Goal: Information Seeking & Learning: Find specific page/section

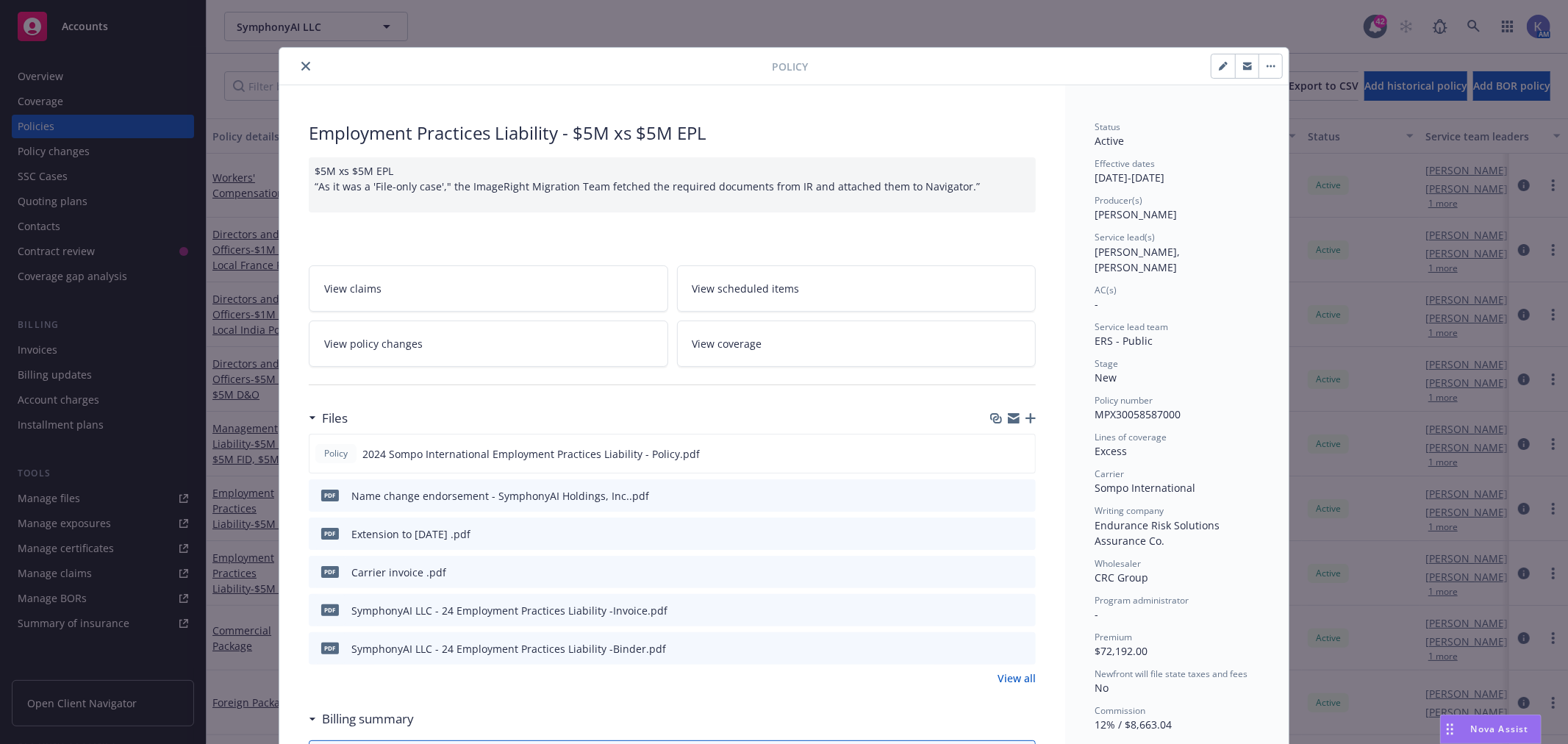
scroll to position [44, 0]
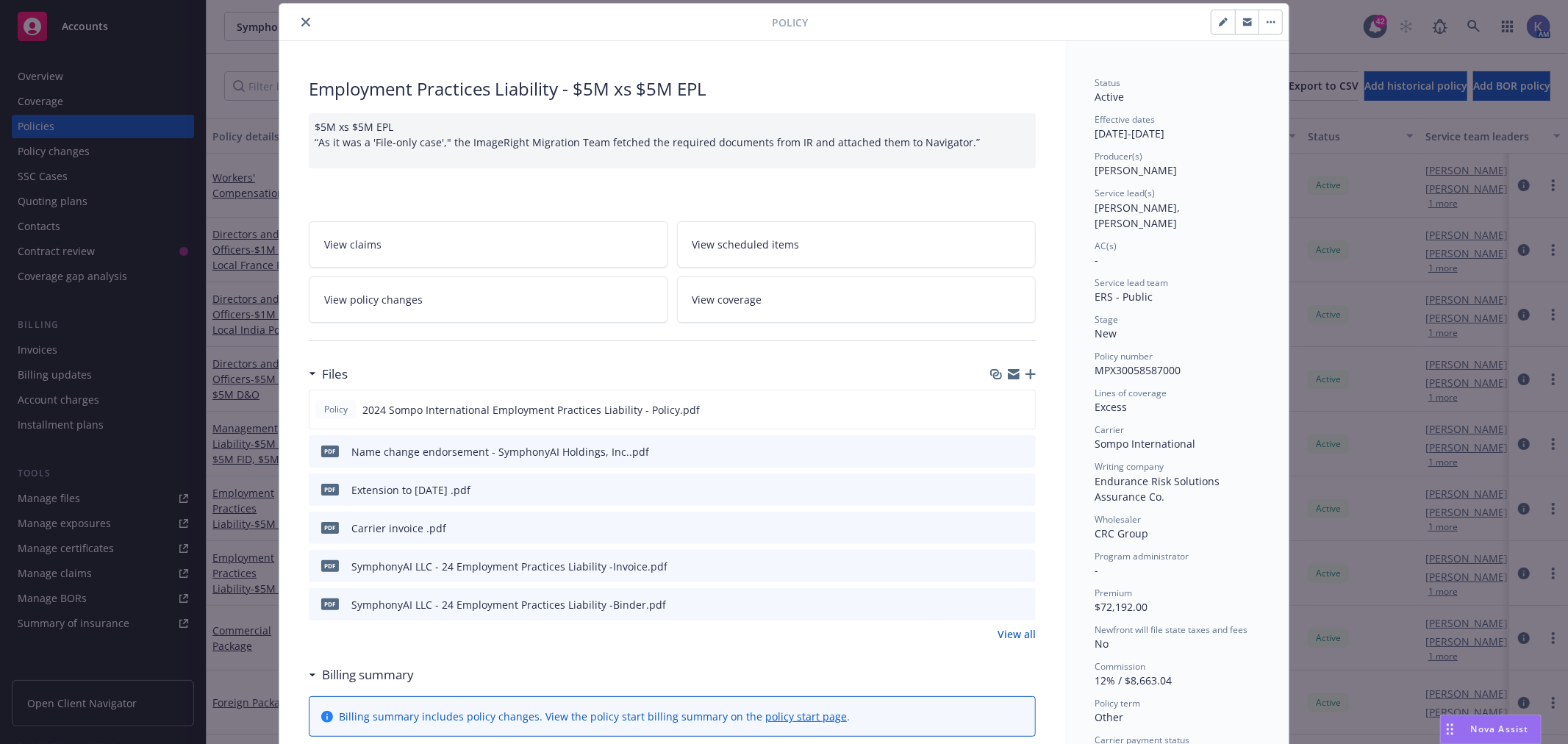
click at [301, 20] on icon "close" at bounding box center [306, 22] width 9 height 9
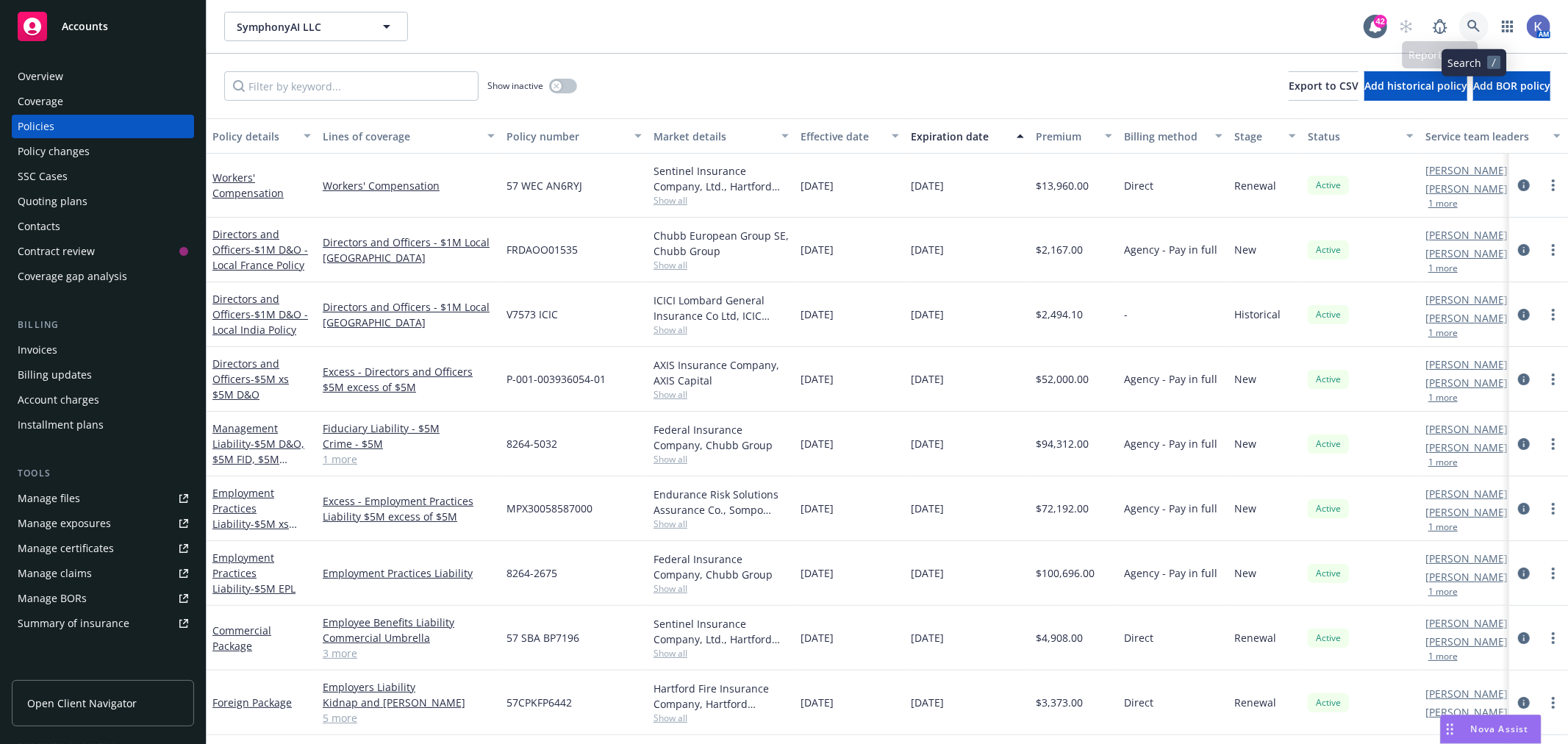
click at [1479, 30] on icon at bounding box center [1473, 26] width 13 height 13
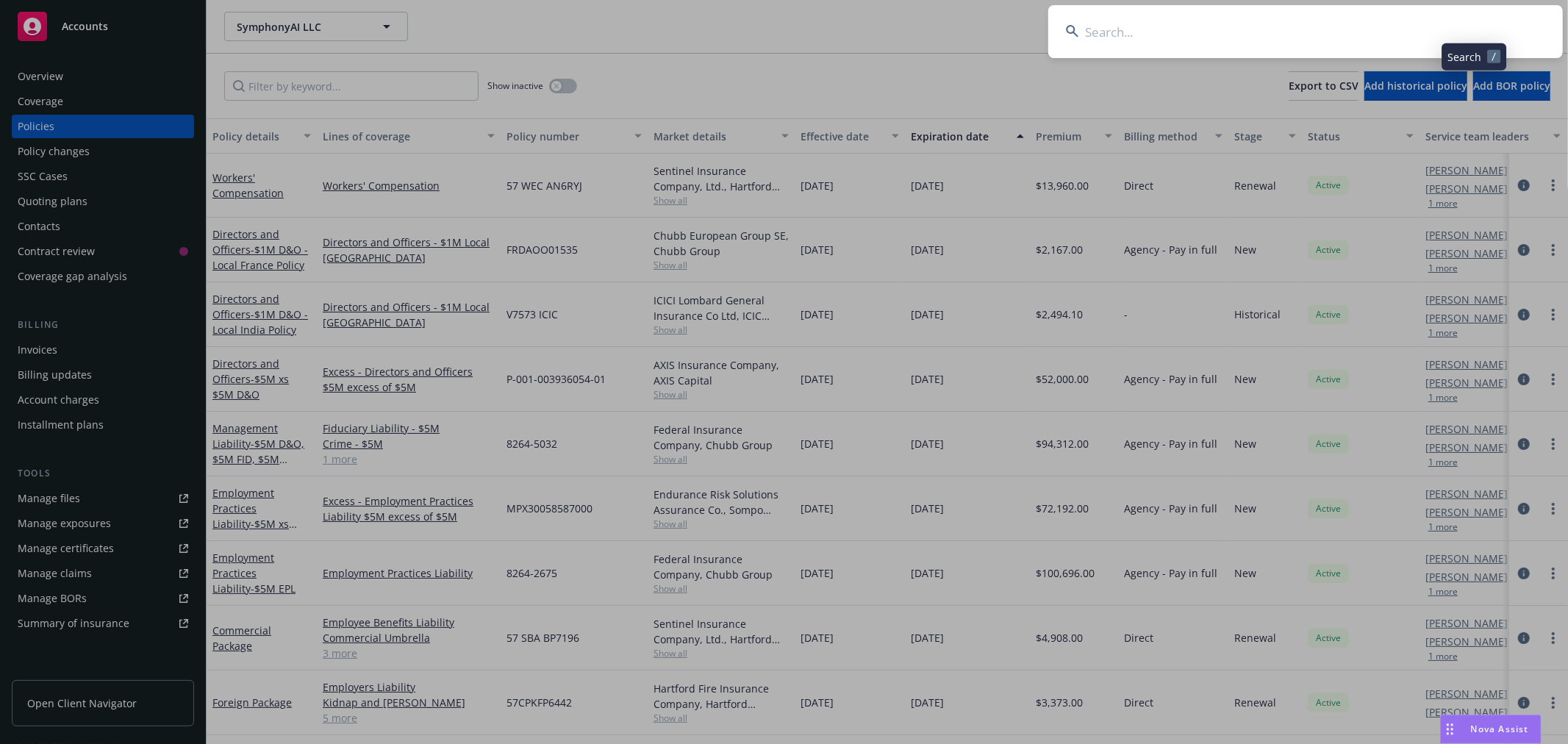
click at [1426, 28] on input at bounding box center [1305, 32] width 515 height 53
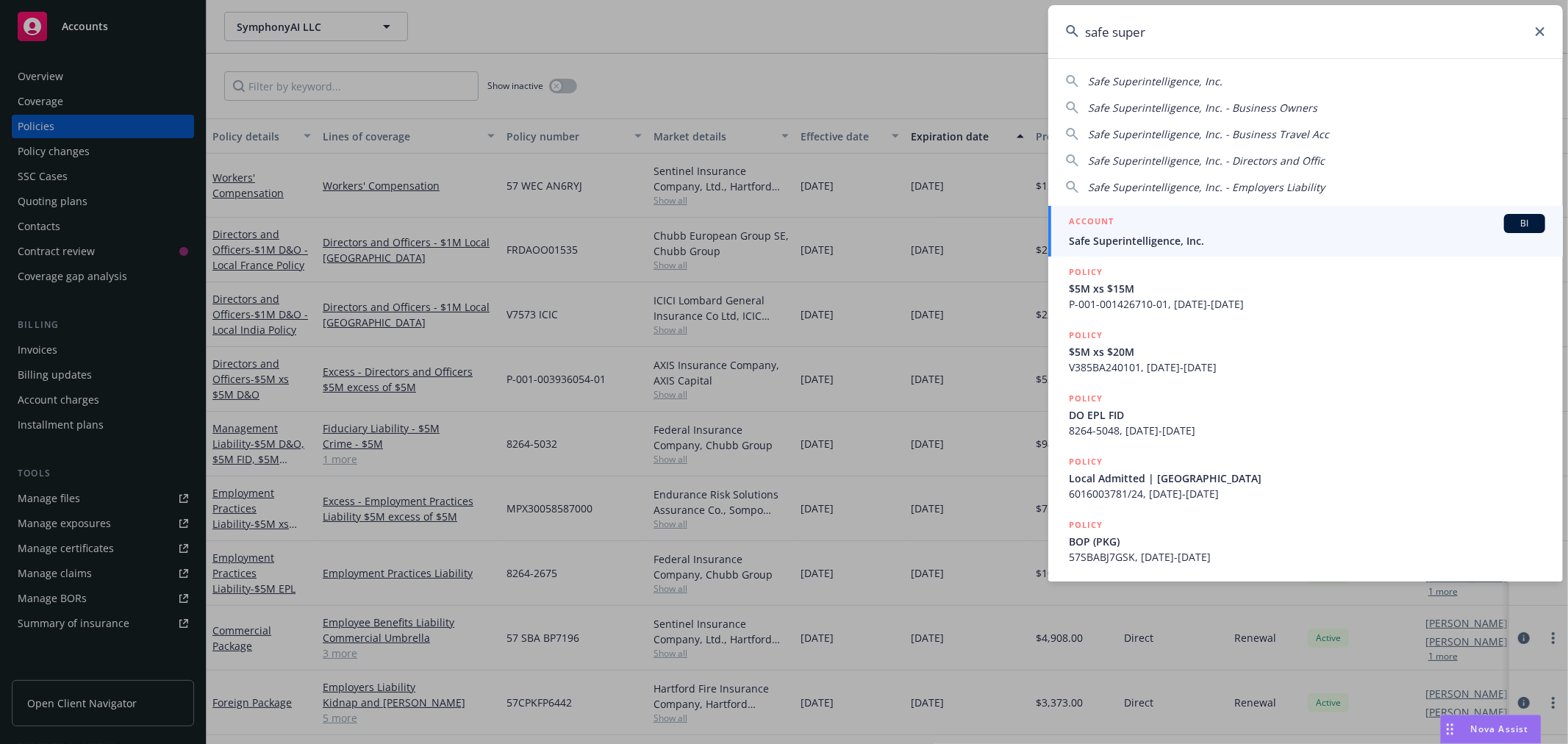
type input "safe super"
click at [1177, 245] on span "Safe Superintelligence, Inc." at bounding box center [1306, 240] width 476 height 15
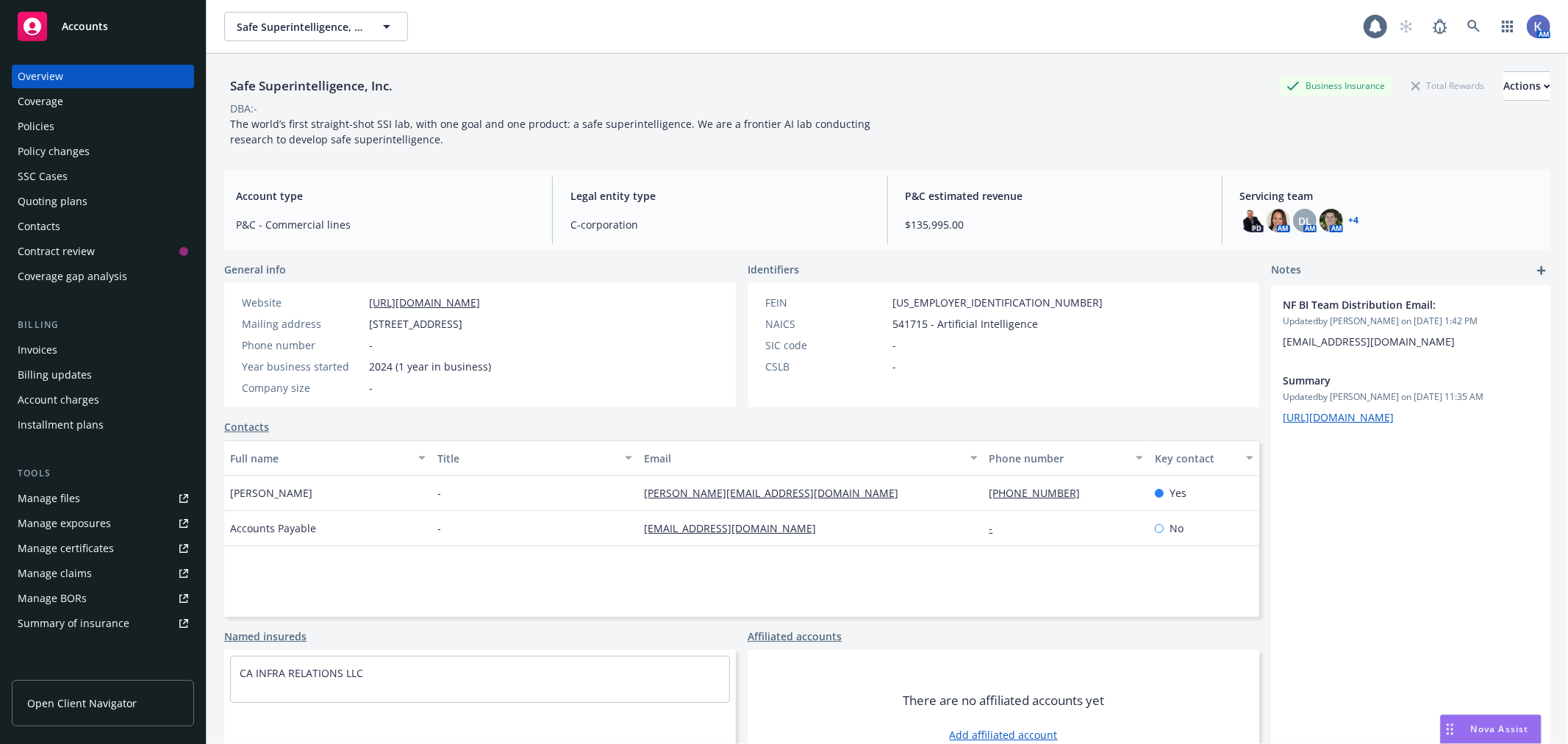
click at [71, 126] on div "Policies" at bounding box center [103, 126] width 170 height 24
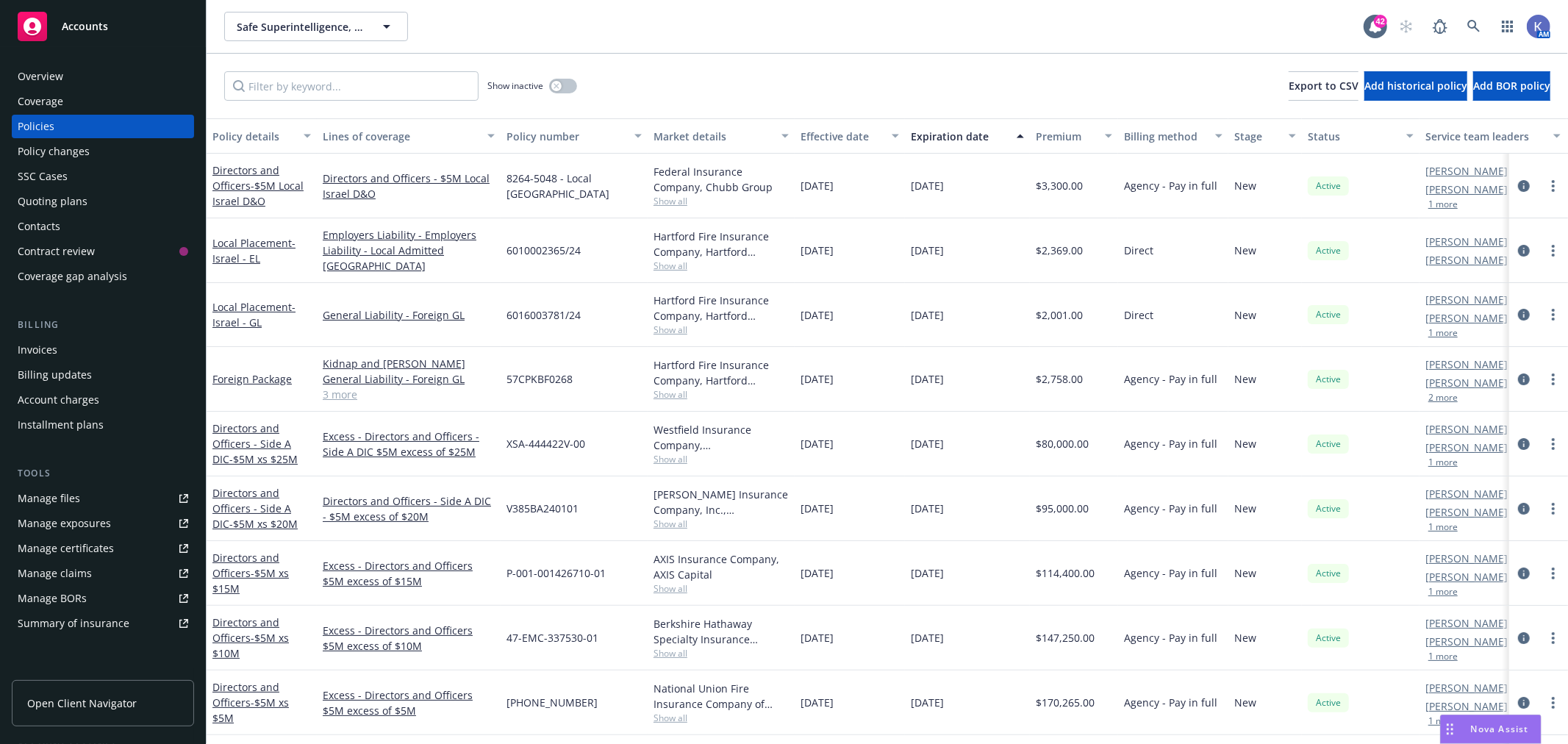
scroll to position [186, 0]
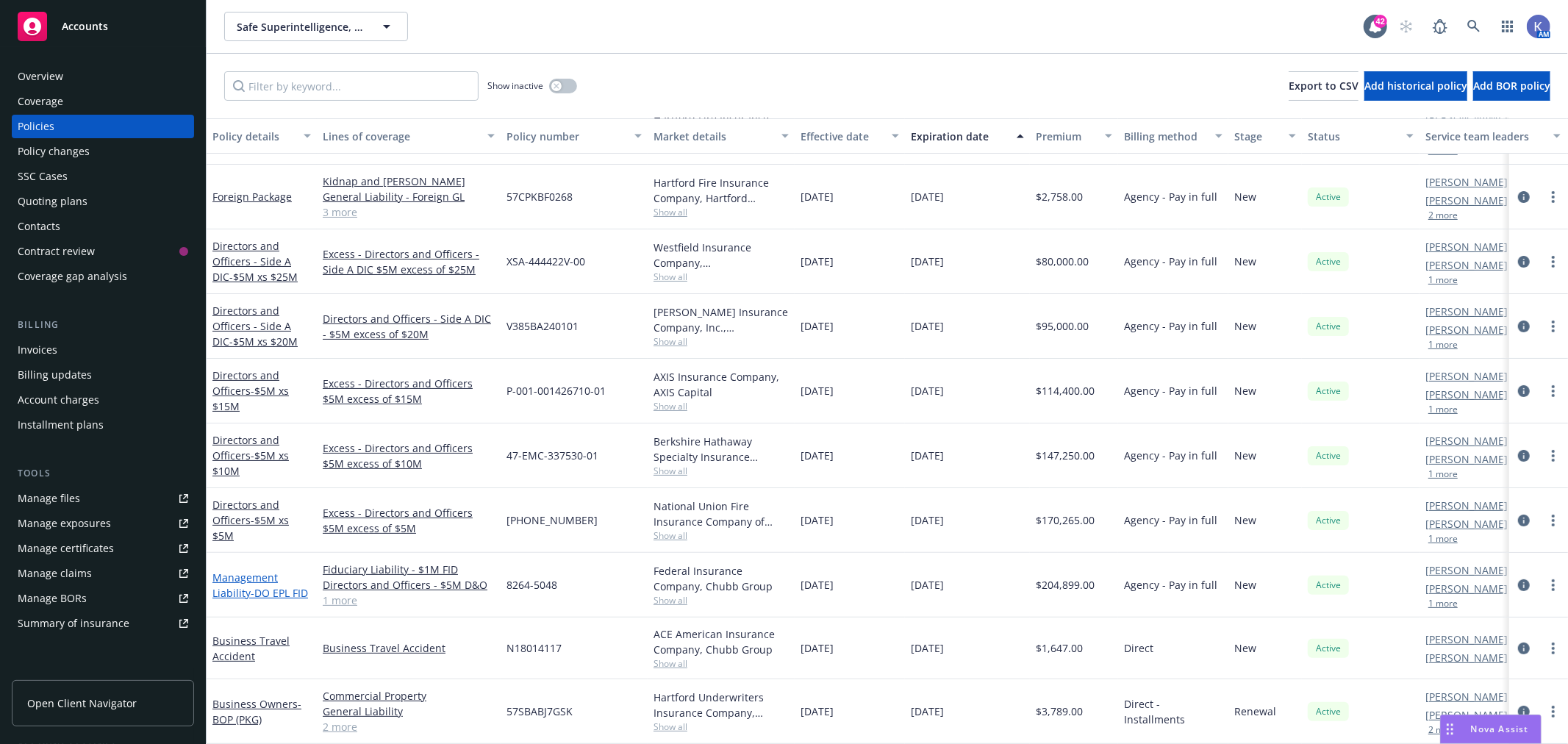
click at [248, 571] on link "Management Liability - DO EPL FID" at bounding box center [260, 585] width 96 height 30
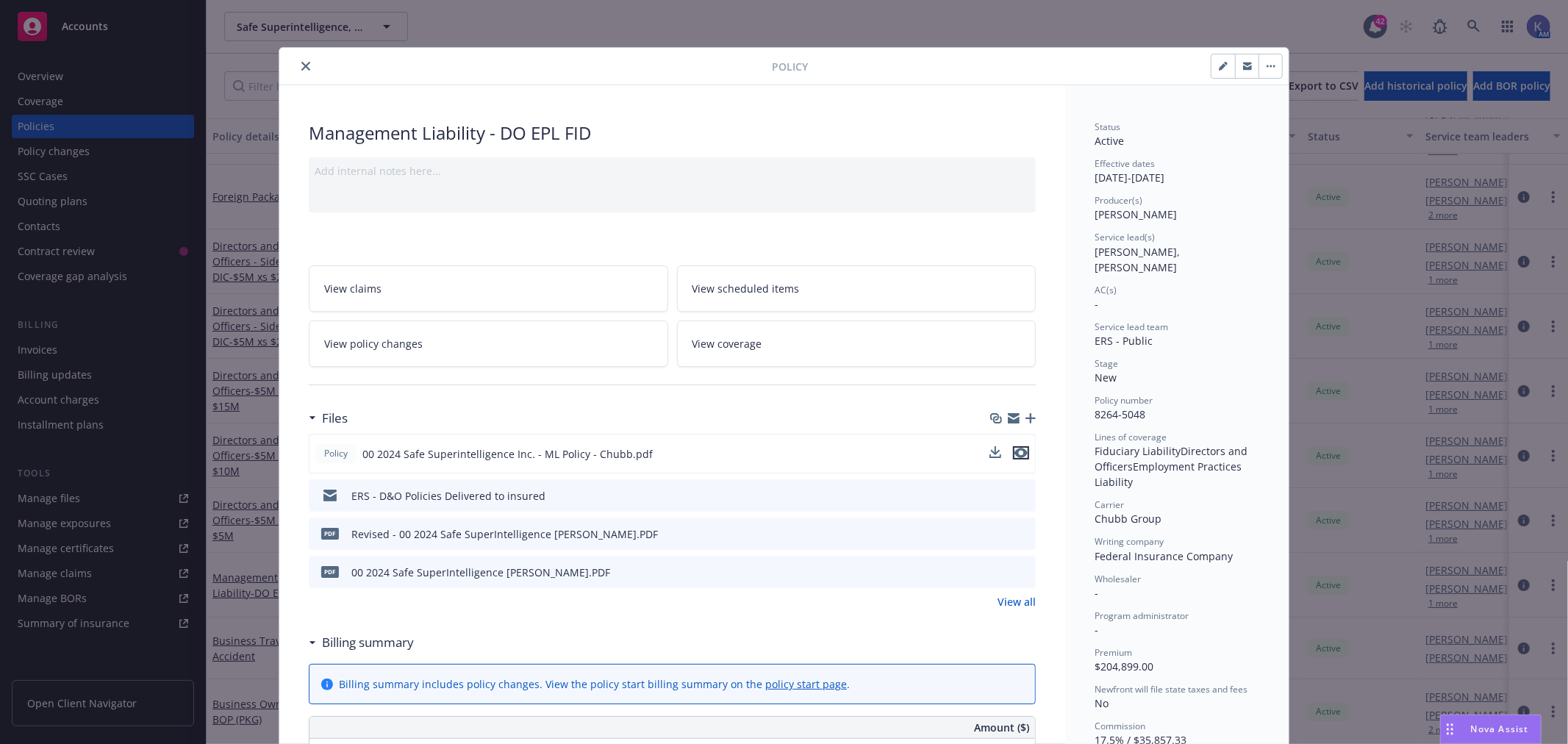
click at [1018, 452] on icon "preview file" at bounding box center [1020, 453] width 13 height 11
click at [1018, 569] on icon "preview file" at bounding box center [1021, 571] width 13 height 11
